Goal: Find contact information: Find contact information

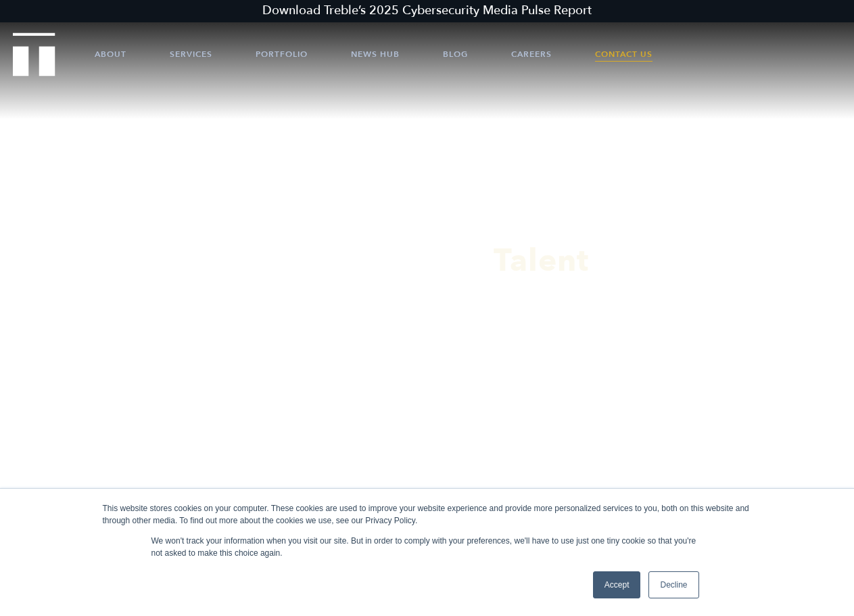
click at [615, 45] on link "Contact Us" at bounding box center [623, 54] width 57 height 41
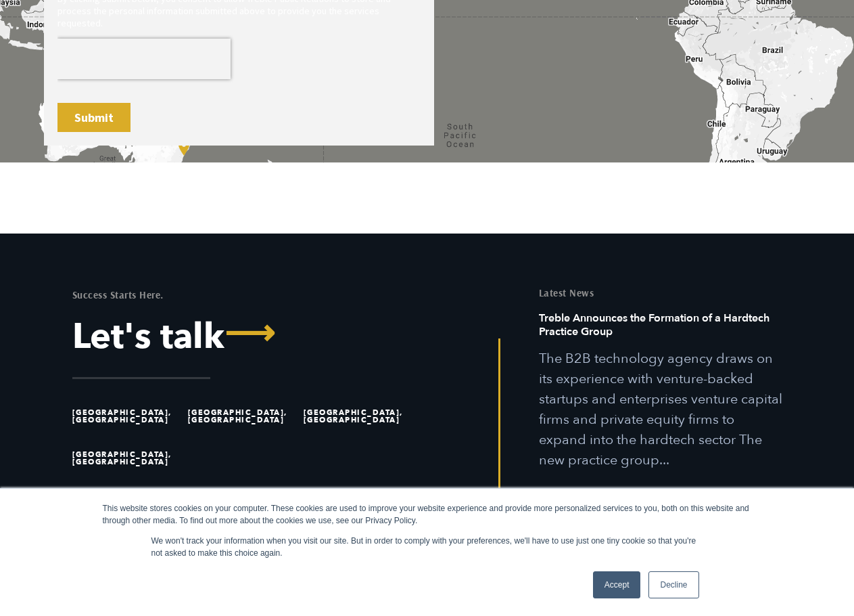
scroll to position [950, 0]
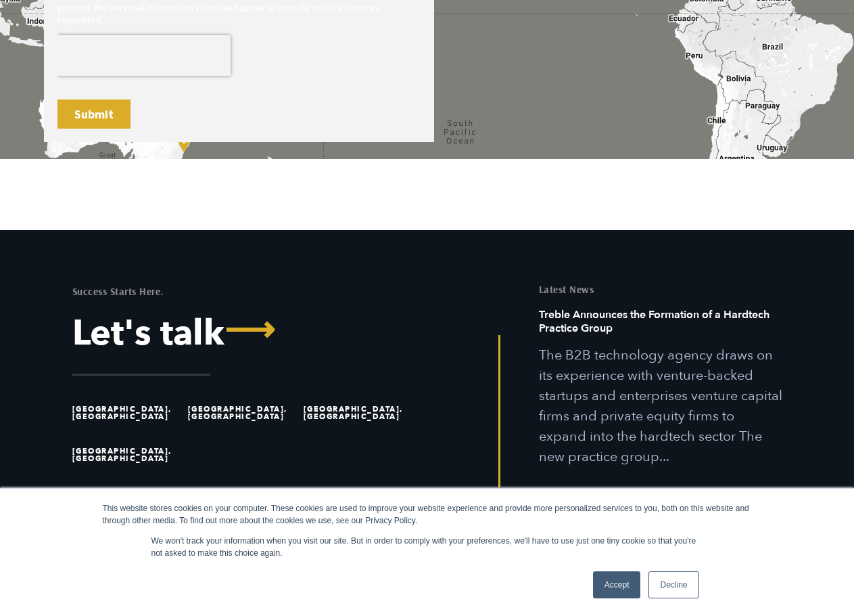
click at [672, 586] on link "Decline" at bounding box center [674, 584] width 50 height 27
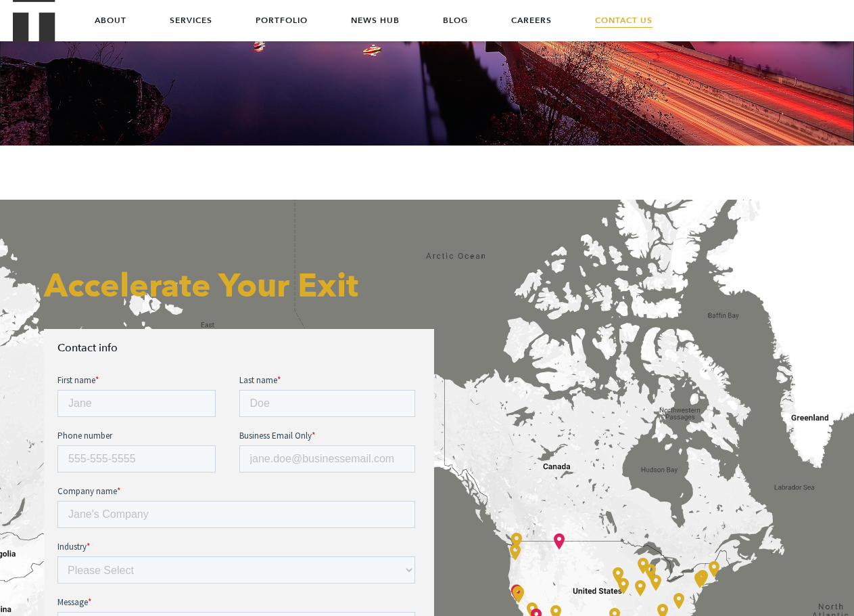
scroll to position [0, 0]
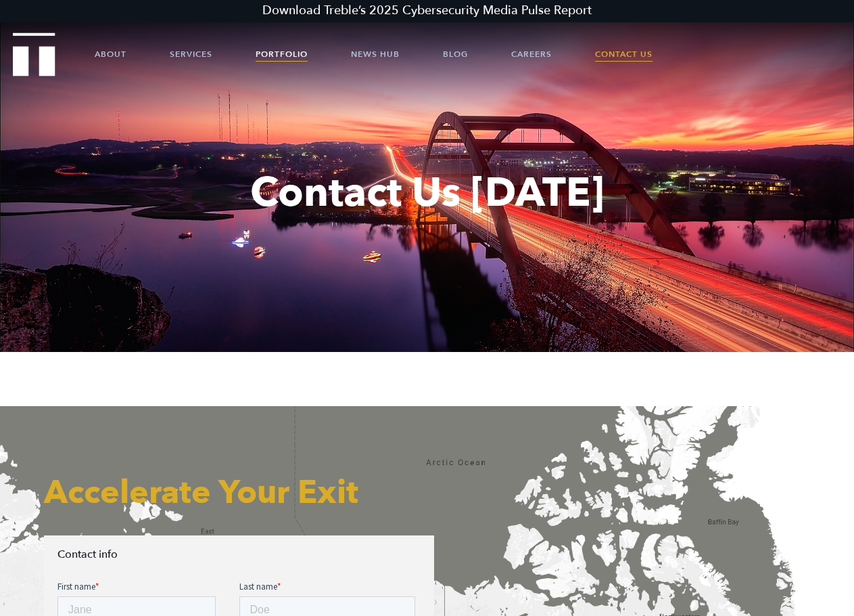
click at [292, 58] on link "Portfolio" at bounding box center [282, 54] width 52 height 41
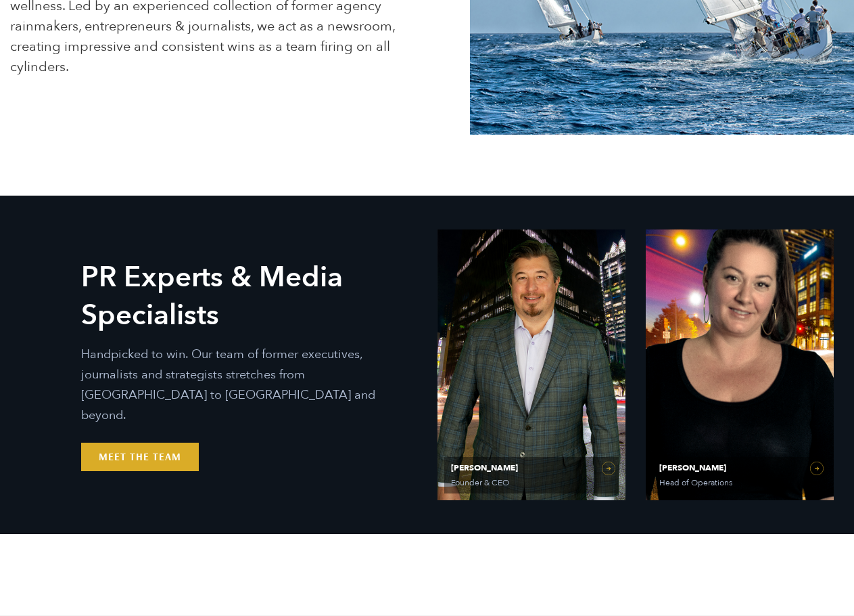
scroll to position [676, 0]
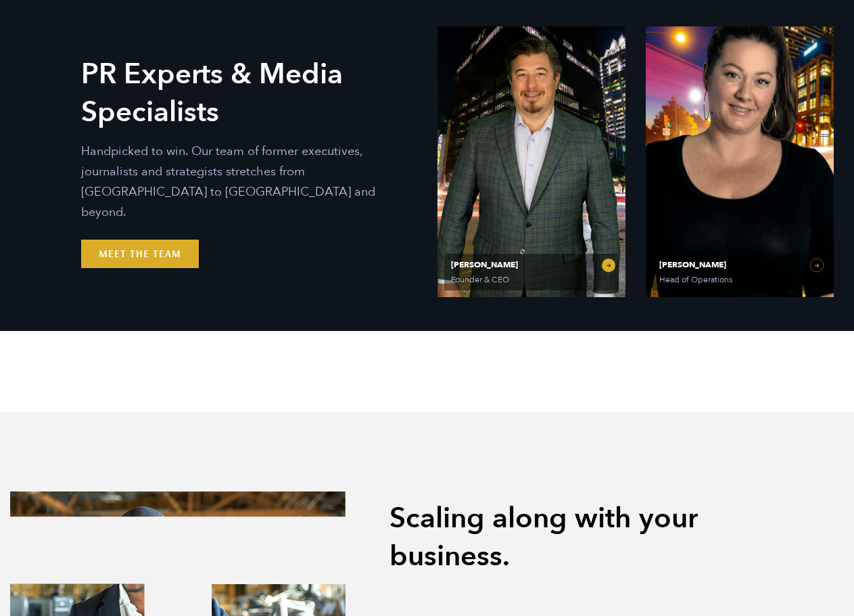
click at [603, 267] on link "Ethan Parker Founder & CEO" at bounding box center [532, 161] width 188 height 271
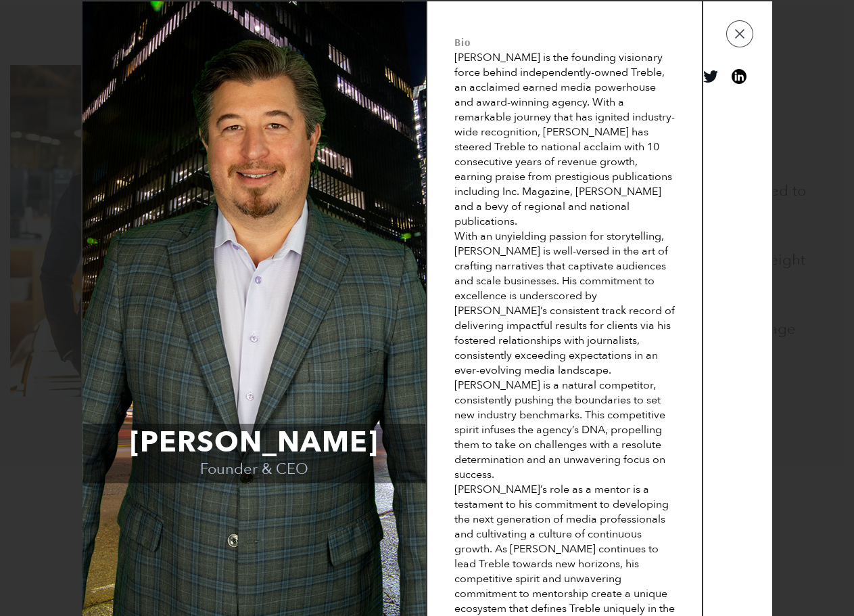
scroll to position [1353, 0]
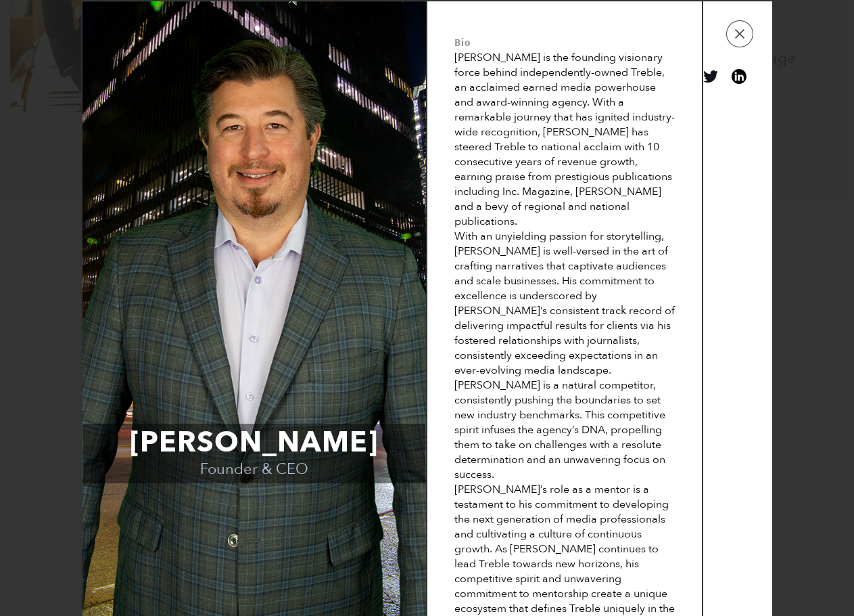
click at [738, 76] on link "View on linkedin" at bounding box center [739, 76] width 15 height 15
